Goal: Complete application form

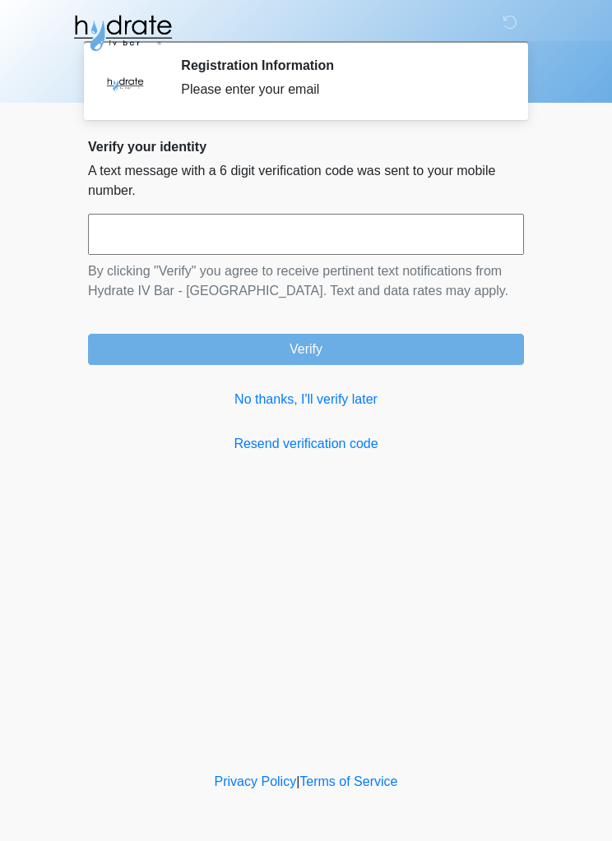
click at [336, 406] on link "No thanks, I'll verify later" at bounding box center [306, 400] width 436 height 20
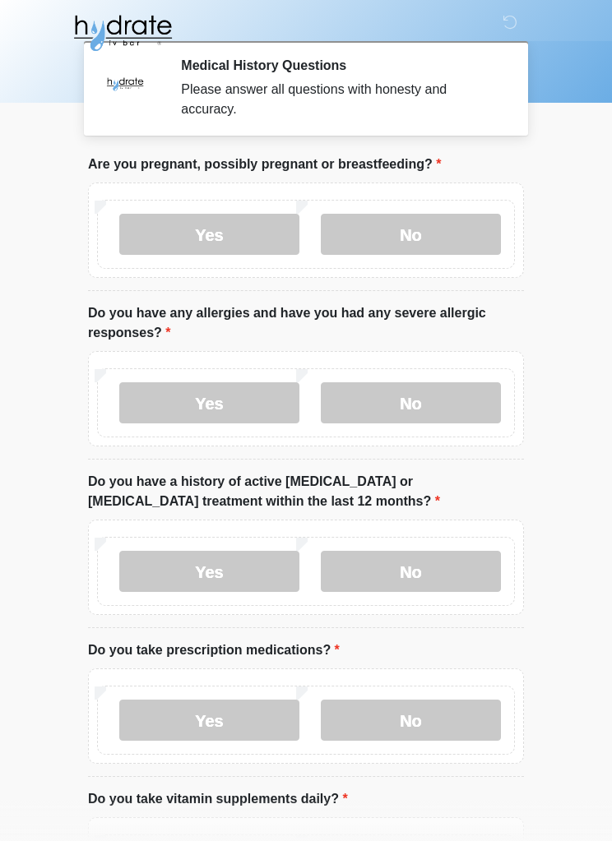
click at [461, 243] on label "No" at bounding box center [411, 234] width 180 height 41
click at [457, 410] on label "No" at bounding box center [411, 402] width 180 height 41
click at [446, 569] on label "No" at bounding box center [411, 571] width 180 height 41
click at [223, 701] on label "Yes" at bounding box center [209, 720] width 180 height 41
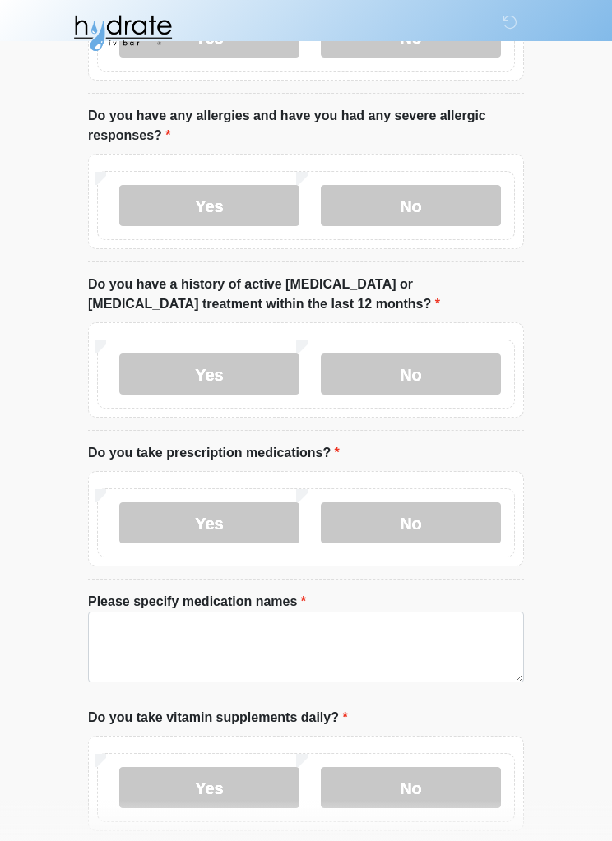
scroll to position [197, 0]
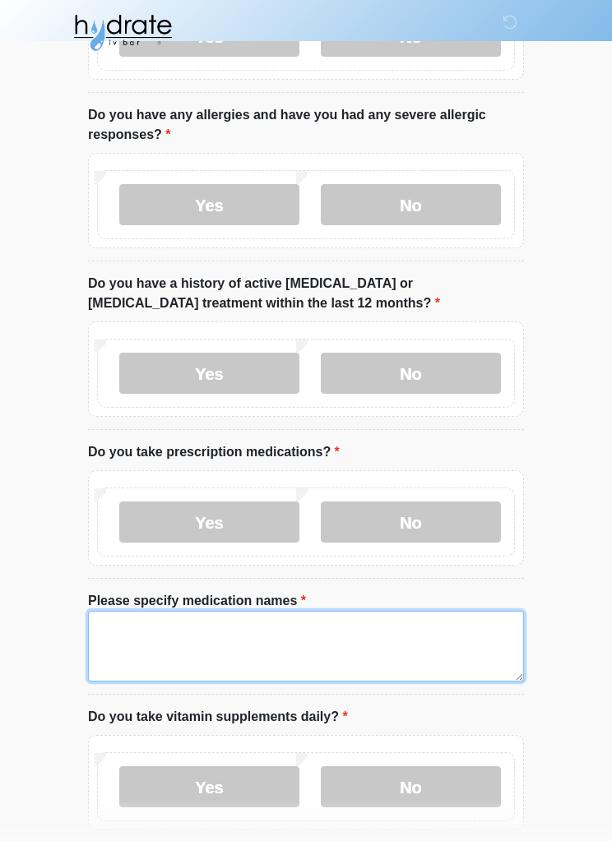
click at [126, 630] on textarea "Please specify medication names" at bounding box center [306, 647] width 436 height 71
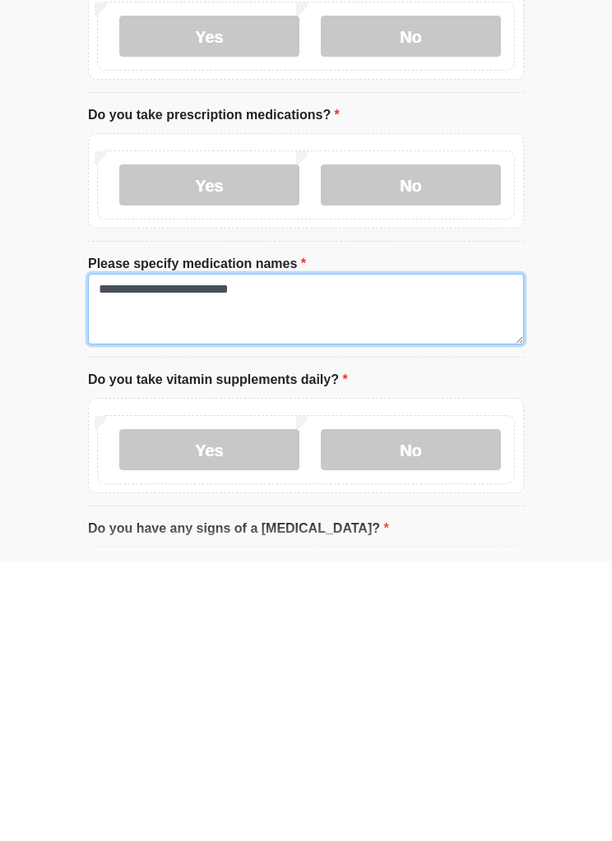
click at [308, 554] on textarea "**********" at bounding box center [306, 589] width 436 height 71
click at [379, 554] on textarea "**********" at bounding box center [306, 589] width 436 height 71
click at [345, 554] on textarea "**********" at bounding box center [306, 589] width 436 height 71
type textarea "**********"
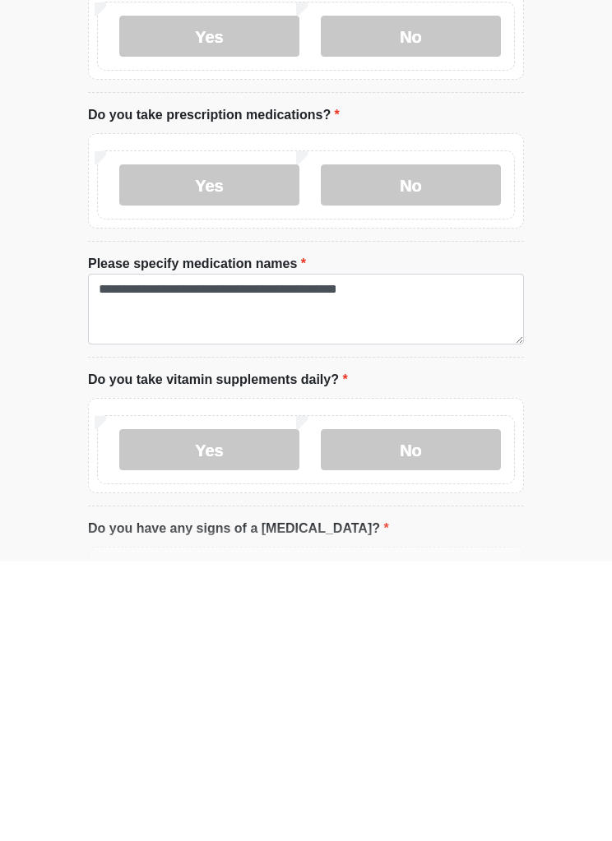
click at [464, 709] on label "No" at bounding box center [411, 729] width 180 height 41
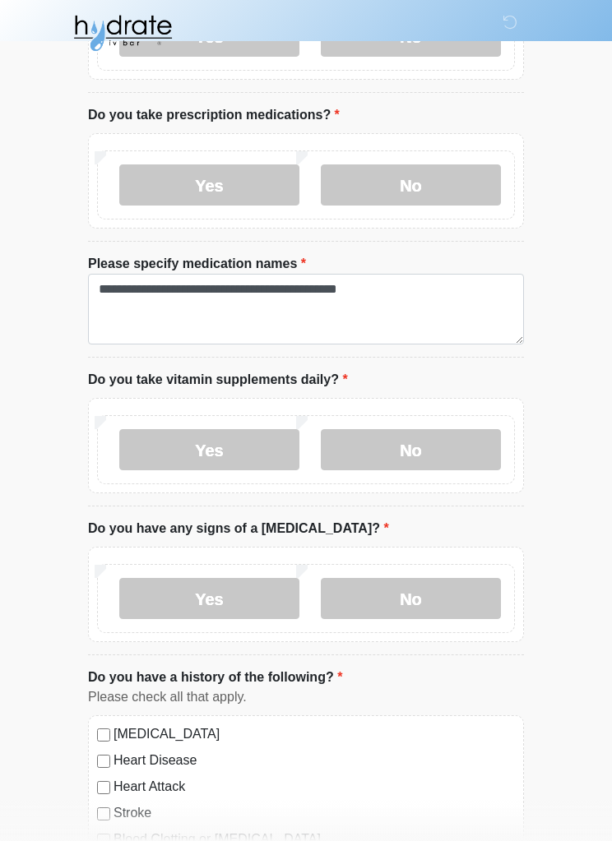
click at [463, 594] on label "No" at bounding box center [411, 598] width 180 height 41
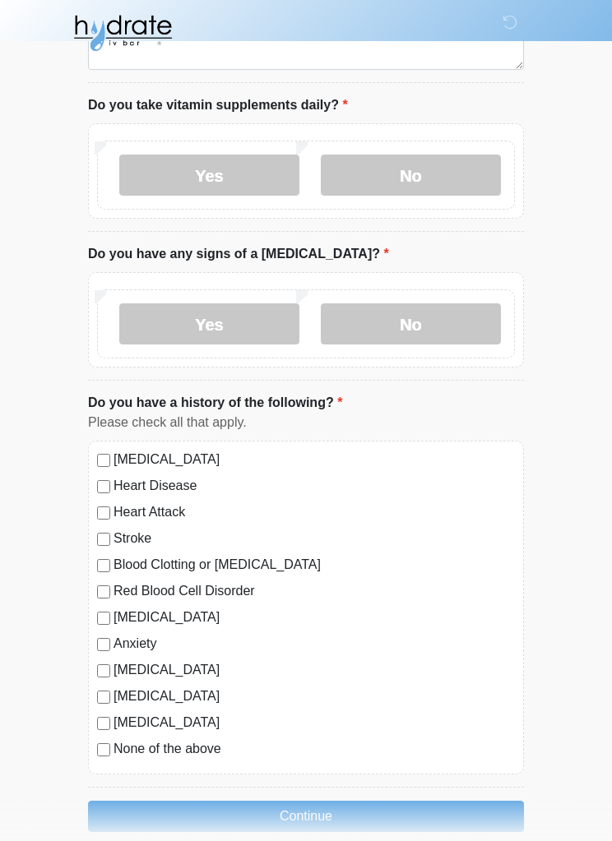
scroll to position [832, 0]
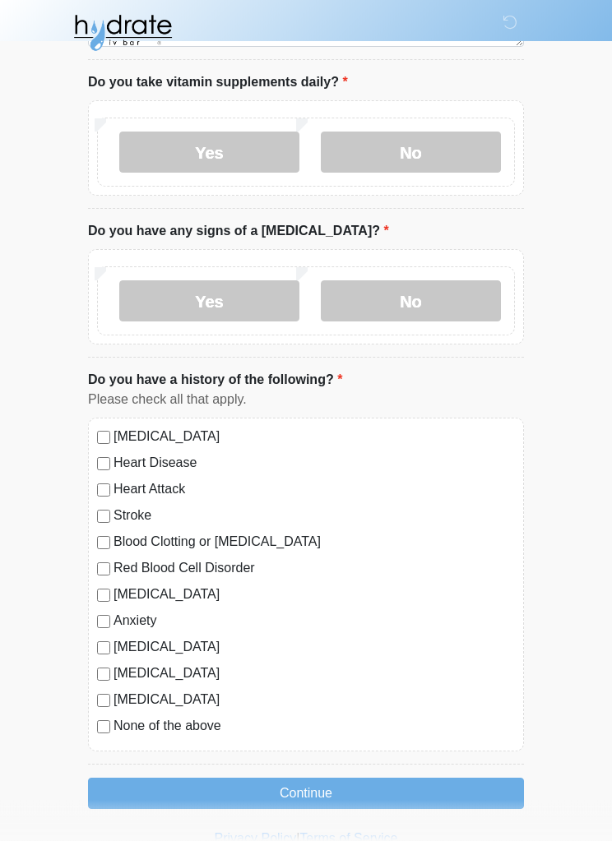
click at [375, 787] on button "Continue" at bounding box center [306, 794] width 436 height 31
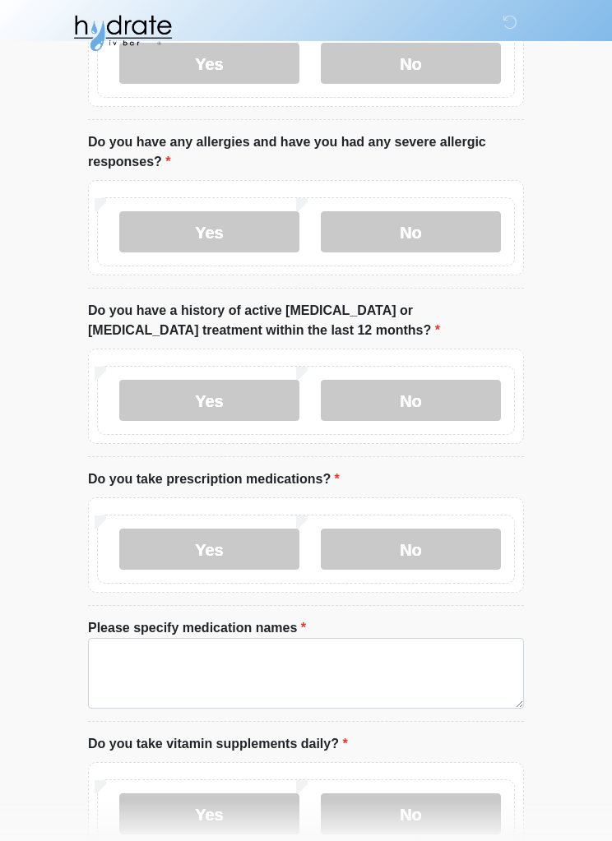
scroll to position [0, 0]
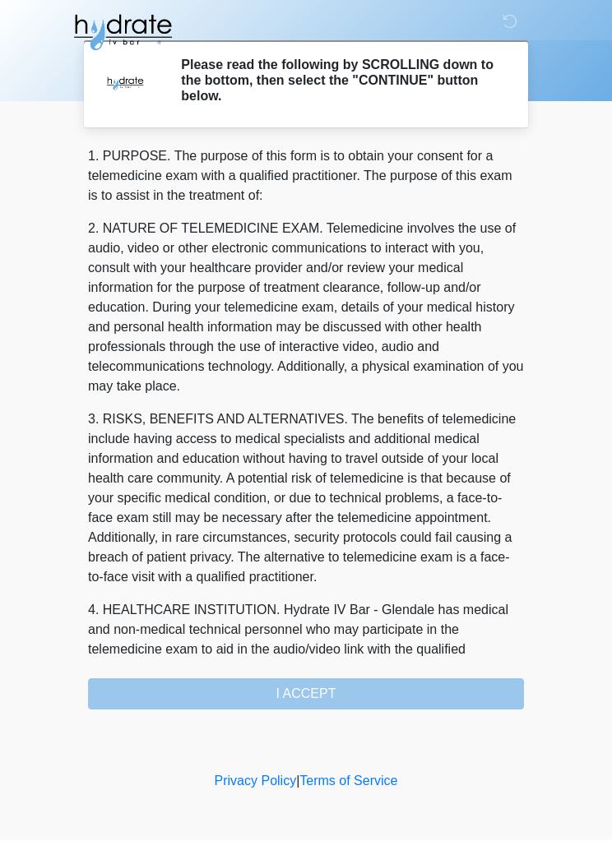
click at [373, 686] on div "1. PURPOSE. The purpose of this form is to obtain your consent for a telemedici…" at bounding box center [306, 428] width 436 height 563
click at [300, 698] on div "1. PURPOSE. The purpose of this form is to obtain your consent for a telemedici…" at bounding box center [306, 428] width 436 height 563
click at [302, 701] on div "1. PURPOSE. The purpose of this form is to obtain your consent for a telemedici…" at bounding box center [306, 428] width 436 height 563
click at [424, 702] on div "1. PURPOSE. The purpose of this form is to obtain your consent for a telemedici…" at bounding box center [306, 428] width 436 height 563
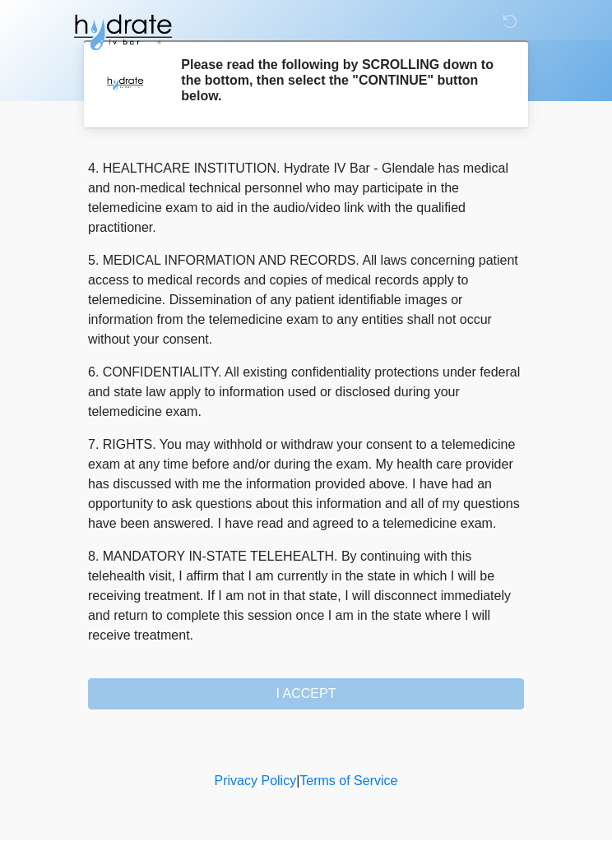
scroll to position [481, 0]
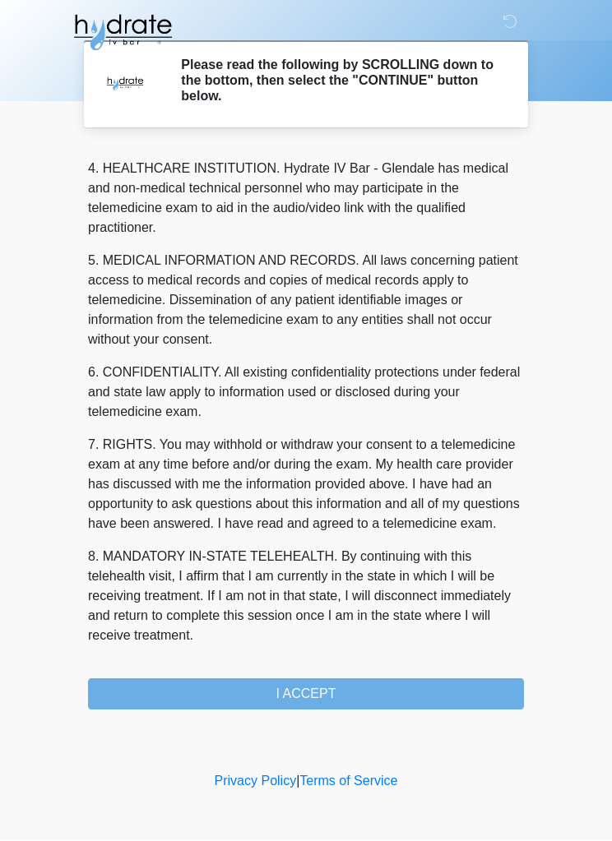
click at [332, 694] on button "I ACCEPT" at bounding box center [306, 694] width 436 height 31
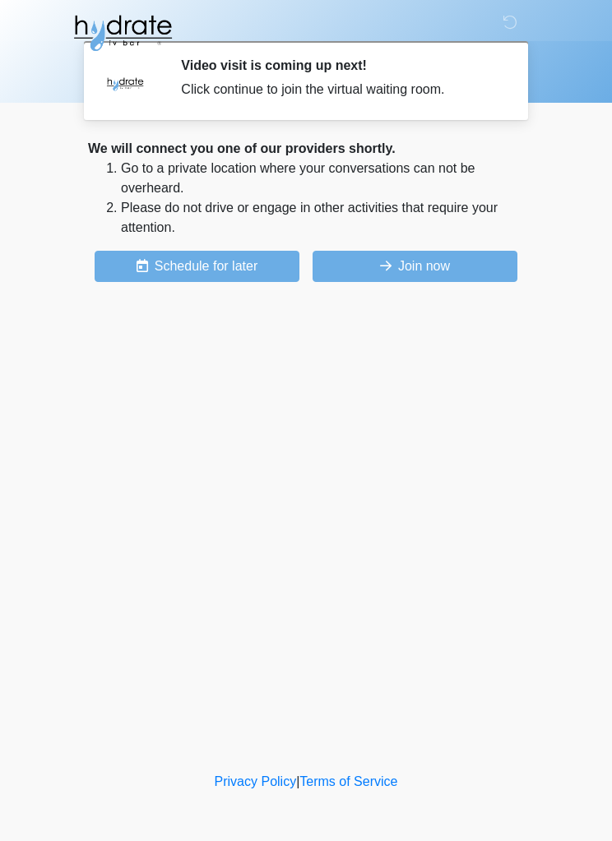
click at [456, 277] on button "Join now" at bounding box center [415, 266] width 205 height 31
